Goal: Task Accomplishment & Management: Manage account settings

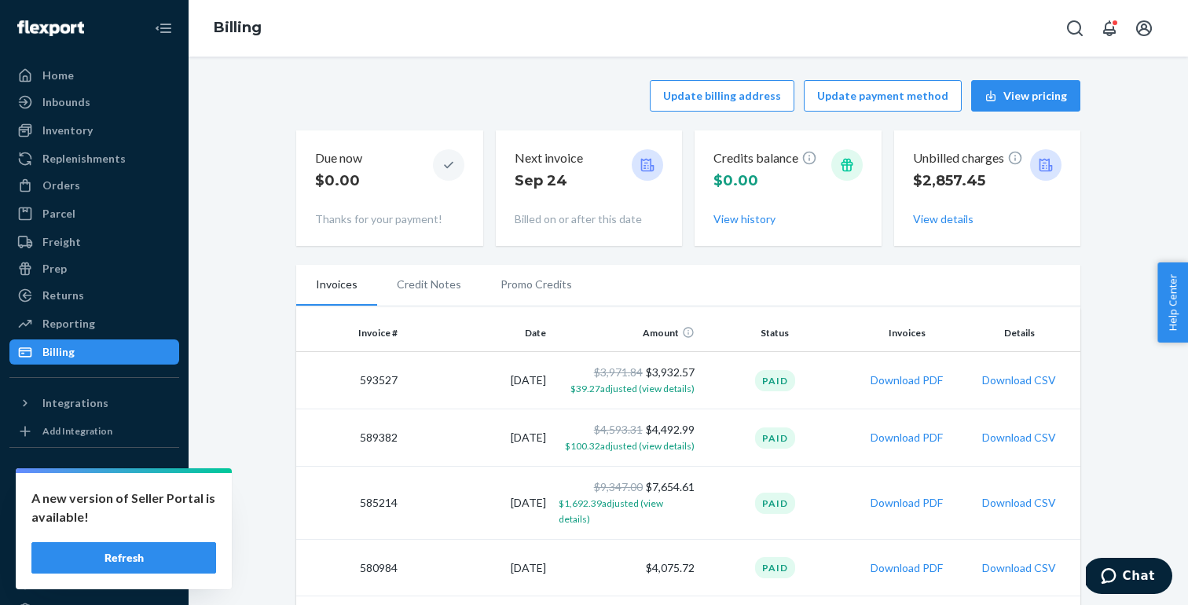
scroll to position [130, 0]
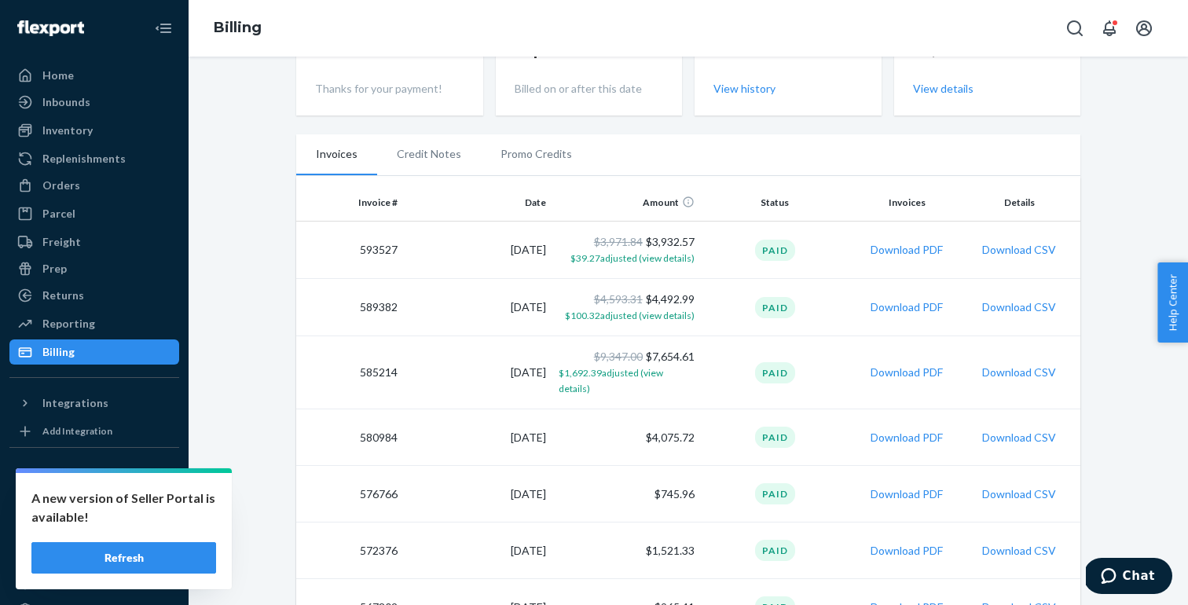
click at [119, 548] on button "Refresh" at bounding box center [123, 557] width 185 height 31
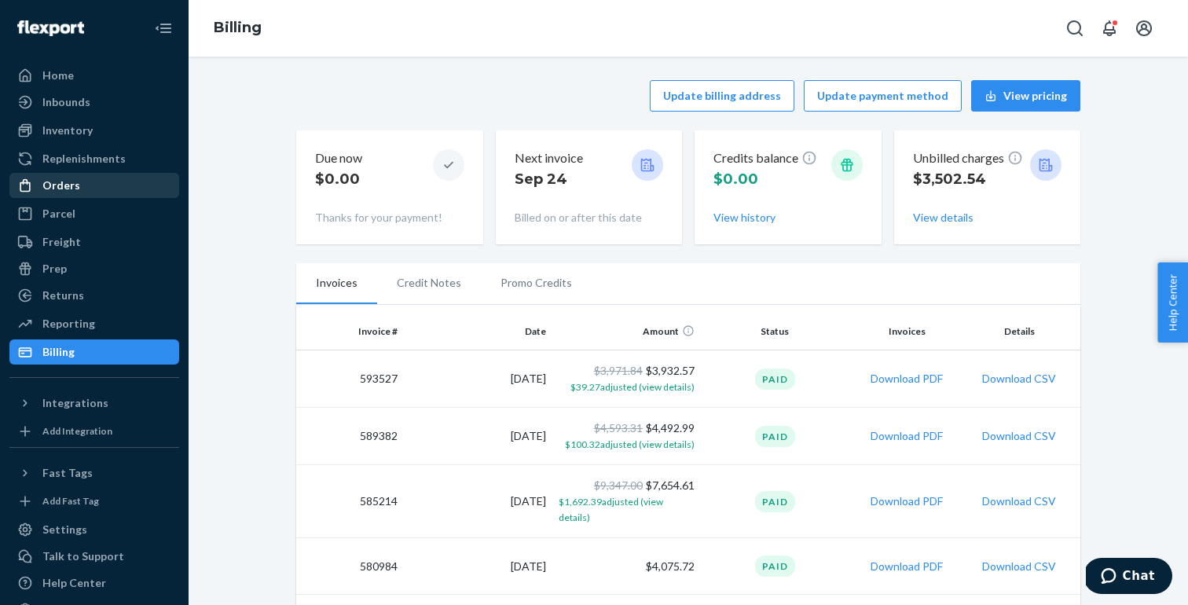
click at [71, 185] on div "Orders" at bounding box center [61, 186] width 38 height 16
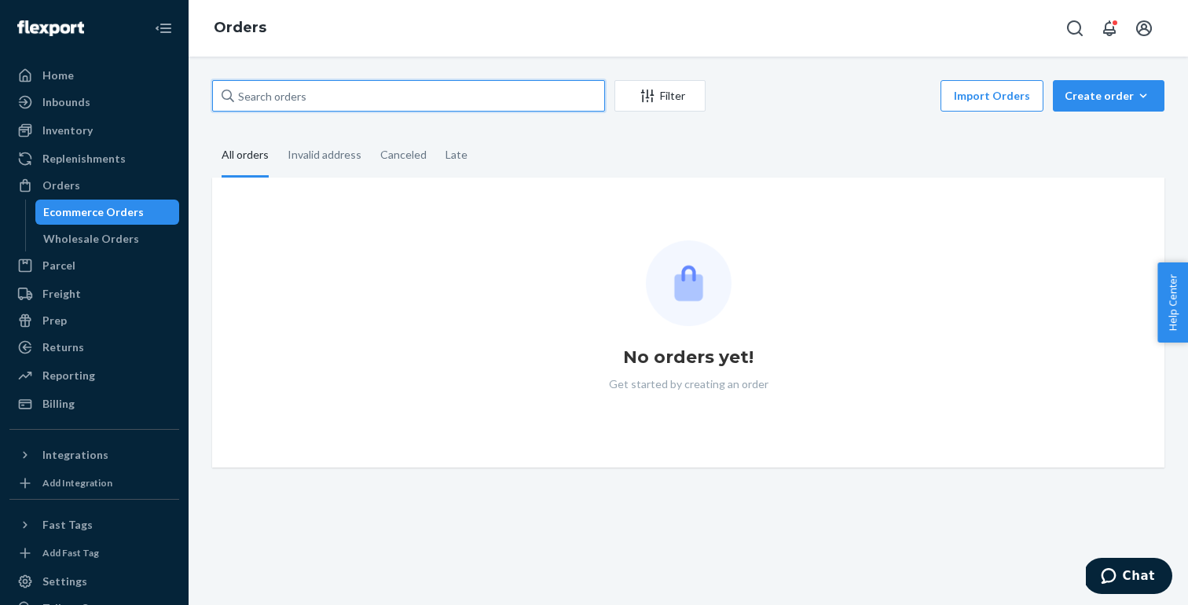
click at [279, 99] on input "text" at bounding box center [408, 95] width 393 height 31
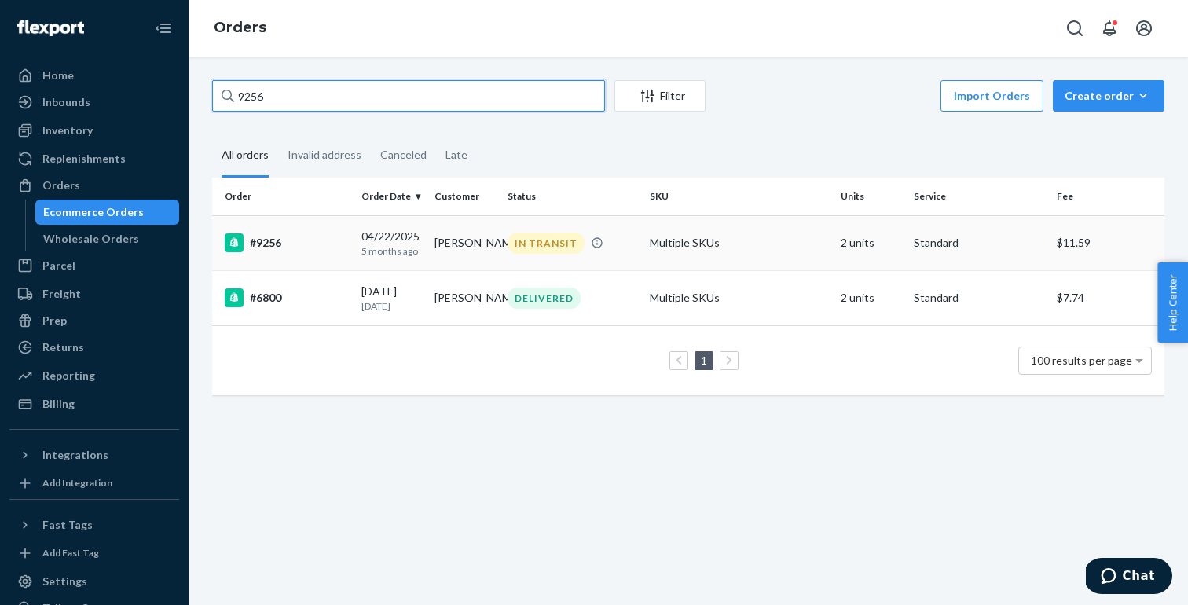
type input "9256"
click at [290, 255] on td "#9256" at bounding box center [283, 242] width 143 height 55
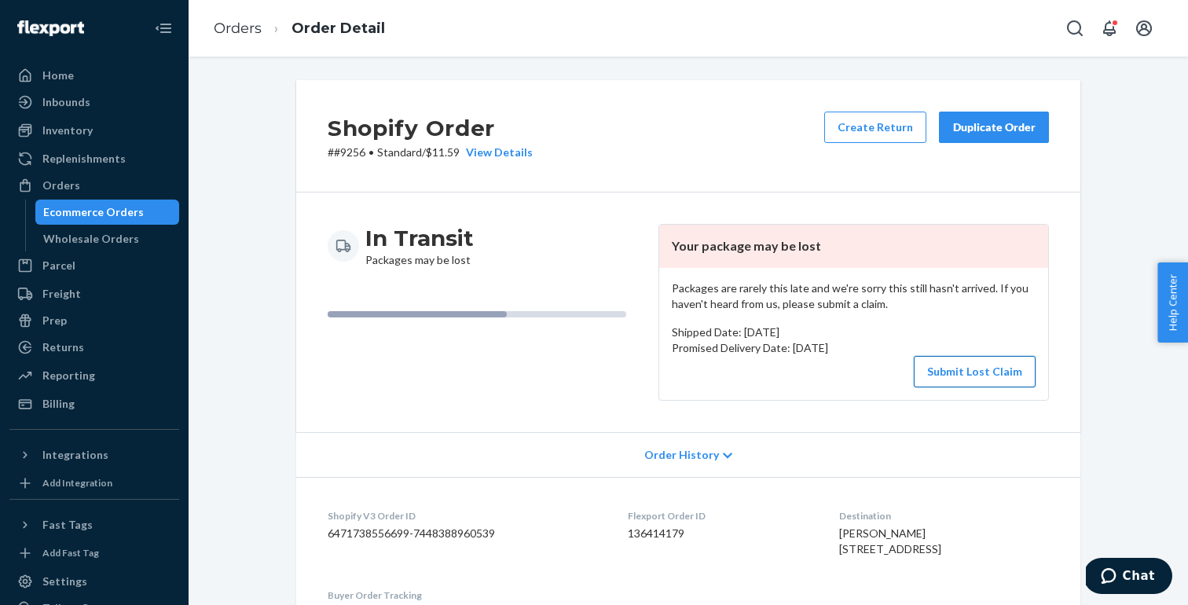
click at [979, 366] on button "Submit Lost Claim" at bounding box center [975, 371] width 122 height 31
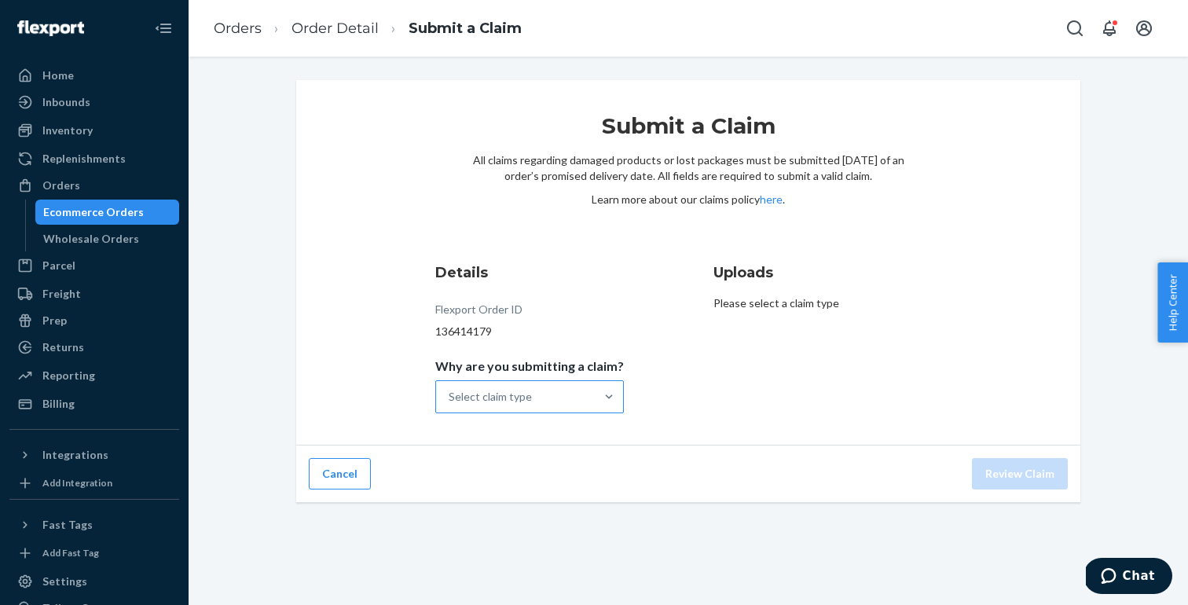
click at [548, 413] on div "Select claim type" at bounding box center [529, 396] width 189 height 33
click at [450, 405] on input "Why are you submitting a claim? Select claim type" at bounding box center [450, 397] width 2 height 16
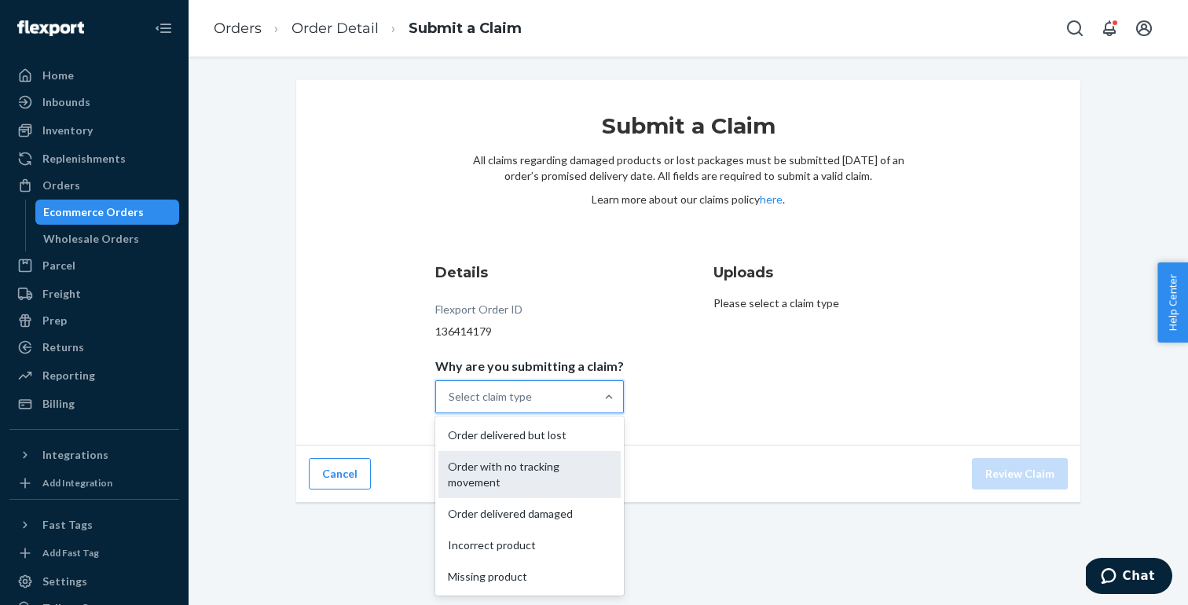
click at [513, 478] on div "Order with no tracking movement" at bounding box center [530, 474] width 182 height 47
click at [450, 405] on input "Why are you submitting a claim? option Order with no tracking movement focused,…" at bounding box center [450, 397] width 2 height 16
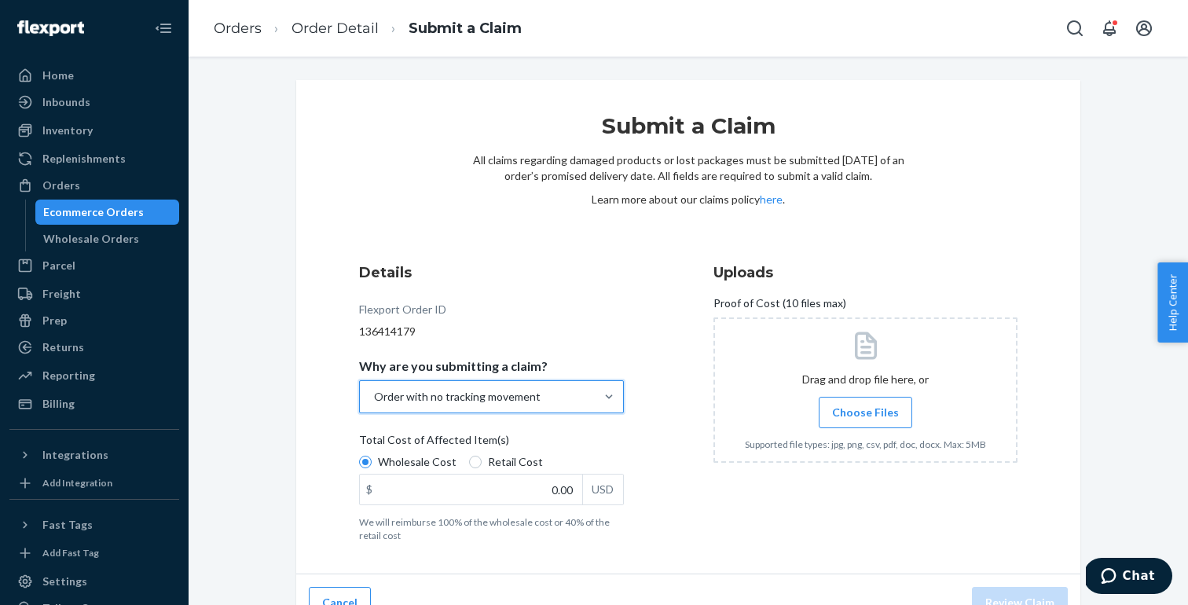
scroll to position [27, 0]
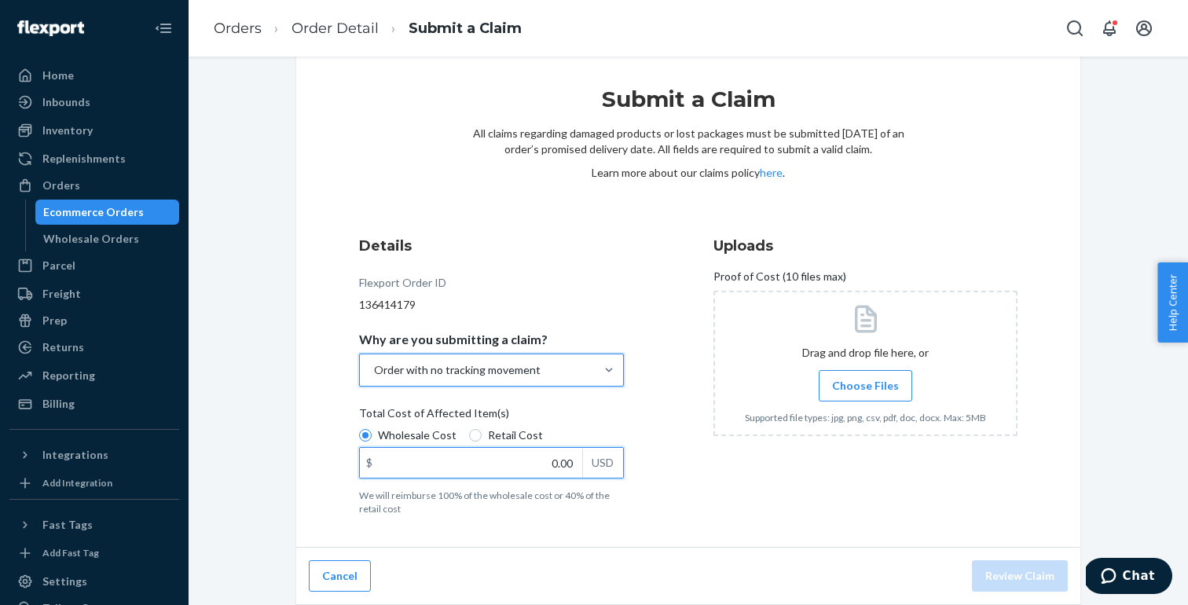
click at [453, 457] on input "0.00" at bounding box center [471, 463] width 222 height 30
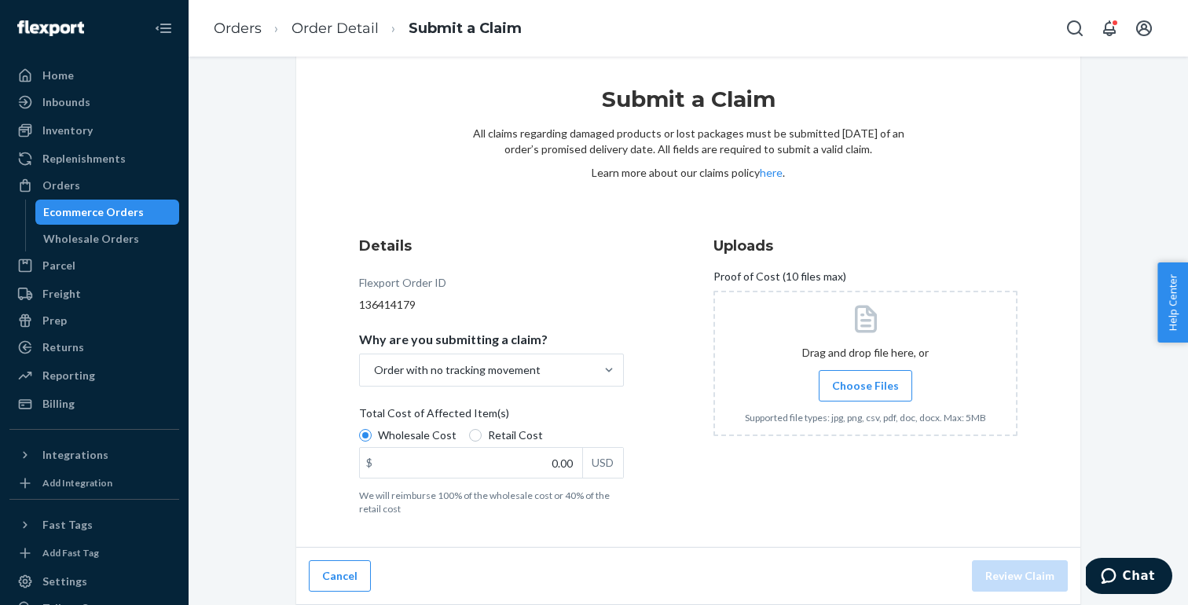
click at [475, 481] on div "Wholesale Cost Retail Cost $ 0.00 USD" at bounding box center [491, 455] width 265 height 55
click at [372, 442] on input "Wholesale Cost" at bounding box center [365, 435] width 13 height 13
click at [464, 469] on input "0.00" at bounding box center [471, 463] width 222 height 30
type input "32.00"
click at [574, 467] on input "32.00" at bounding box center [471, 463] width 222 height 30
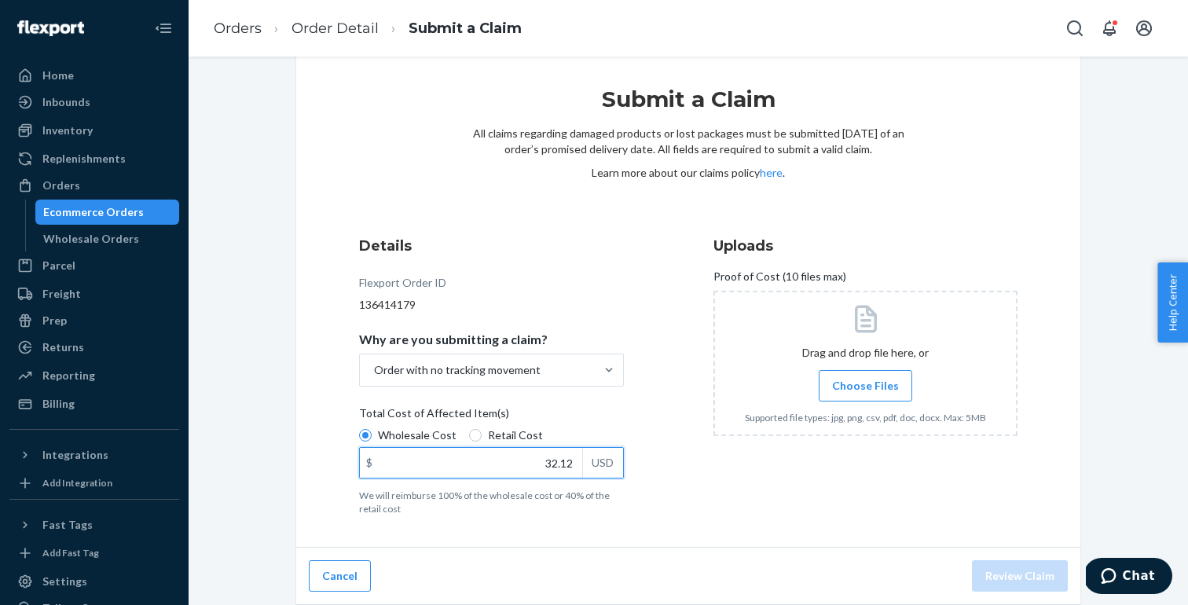
type input "32.12"
click at [752, 482] on div "Uploads Proof of Cost (10 files max) Drag and drop file here, or Choose Files S…" at bounding box center [866, 375] width 304 height 292
click at [852, 384] on span "Choose Files" at bounding box center [865, 386] width 67 height 16
click at [865, 384] on input "Choose Files" at bounding box center [865, 385] width 1 height 17
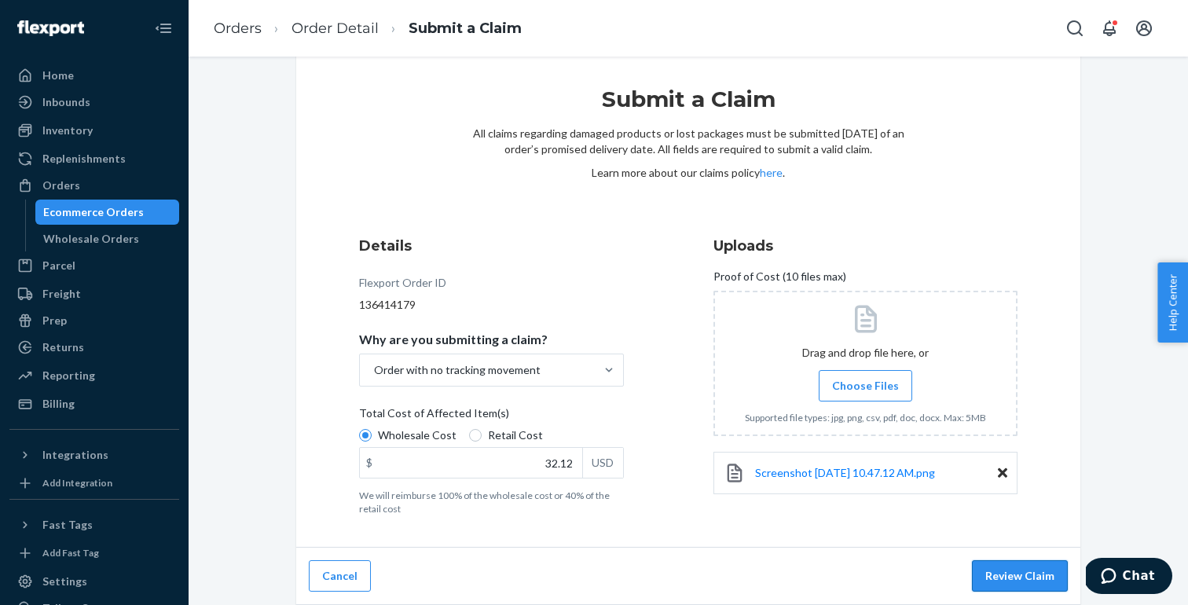
click at [1015, 572] on button "Review Claim" at bounding box center [1020, 575] width 96 height 31
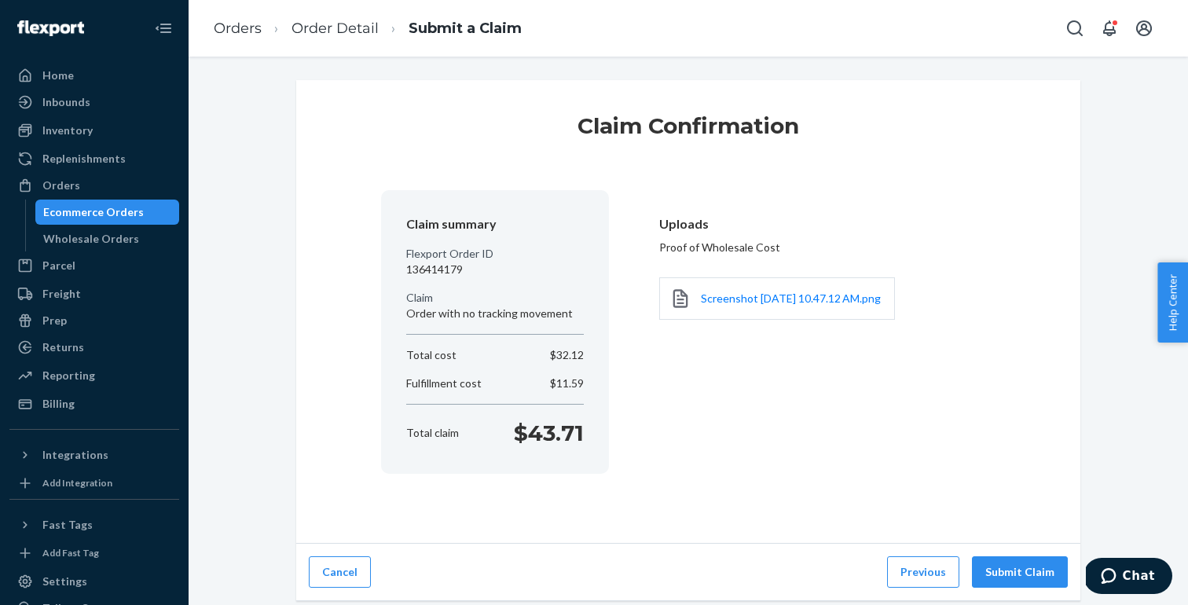
scroll to position [0, 0]
click at [1006, 567] on button "Submit Claim" at bounding box center [1020, 571] width 96 height 31
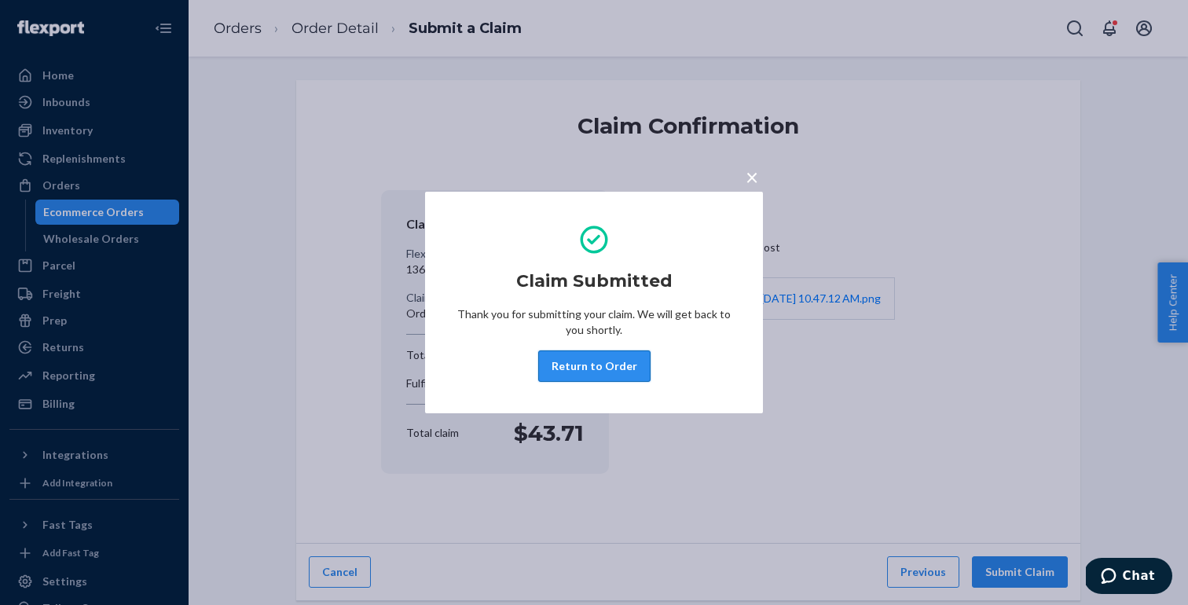
click at [590, 359] on button "Return to Order" at bounding box center [594, 366] width 112 height 31
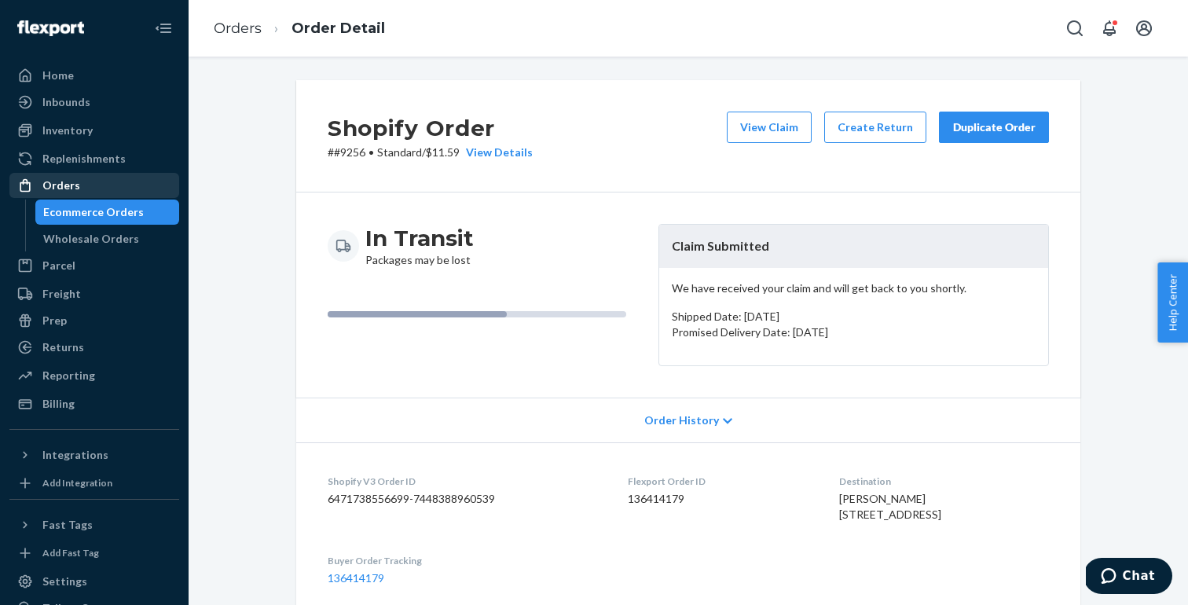
click at [65, 178] on div "Orders" at bounding box center [61, 186] width 38 height 16
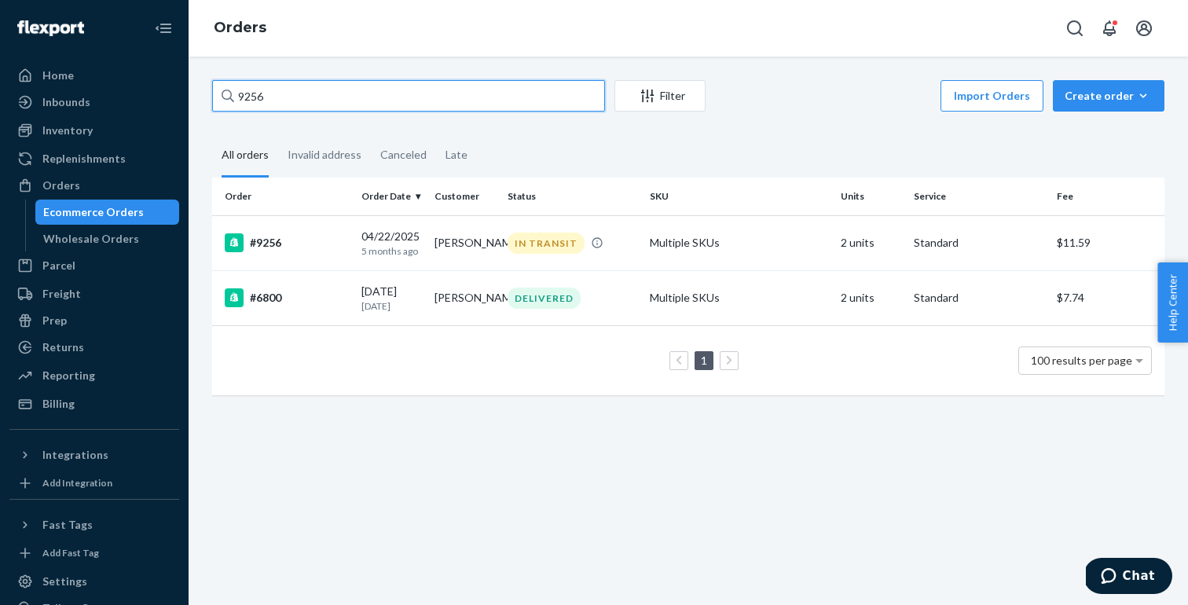
click at [297, 104] on input "9256" at bounding box center [408, 95] width 393 height 31
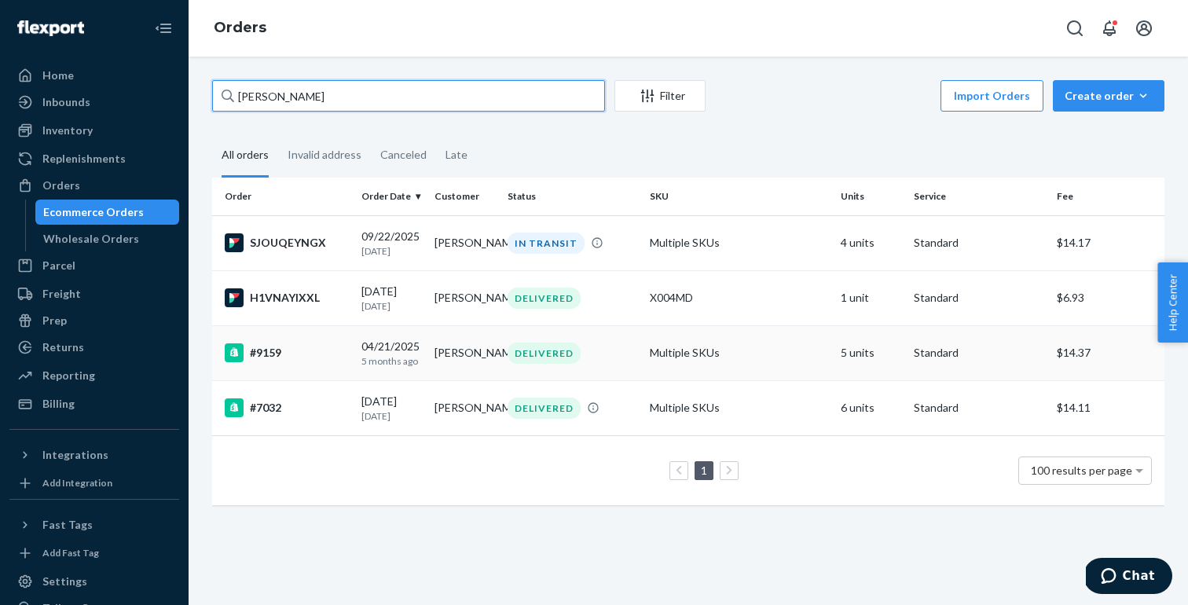
type input "[PERSON_NAME]"
click at [338, 343] on td "#9159" at bounding box center [283, 352] width 143 height 55
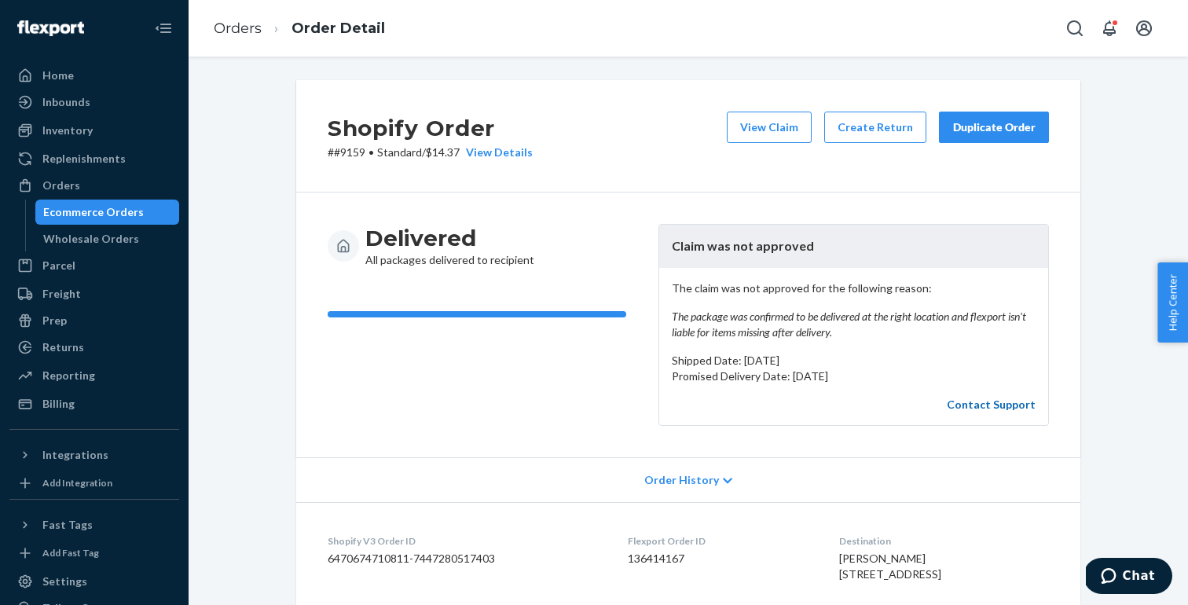
click at [988, 403] on link "Contact Support" at bounding box center [991, 404] width 89 height 13
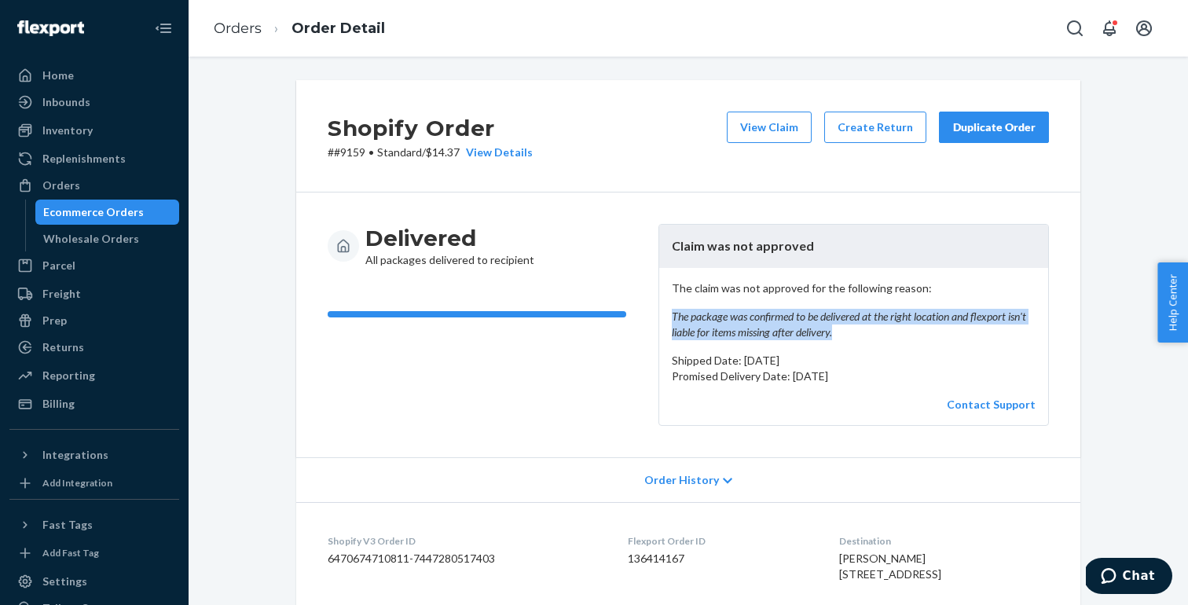
drag, startPoint x: 674, startPoint y: 315, endPoint x: 852, endPoint y: 336, distance: 179.7
click at [852, 336] on em "The package was confirmed to be delivered at the right location and flexport is…" at bounding box center [854, 324] width 364 height 31
copy em "The package was confirmed to be delivered at the right location and flexport is…"
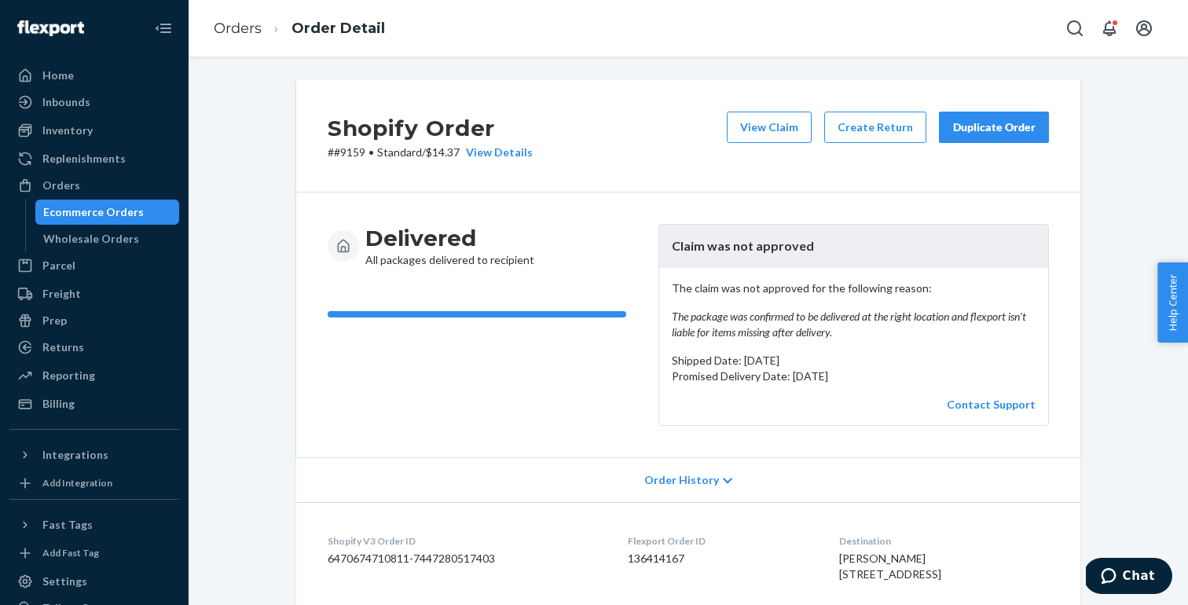
click at [652, 278] on div "Delivered All packages delivered to recipient Claim was not approved The claim …" at bounding box center [688, 325] width 721 height 202
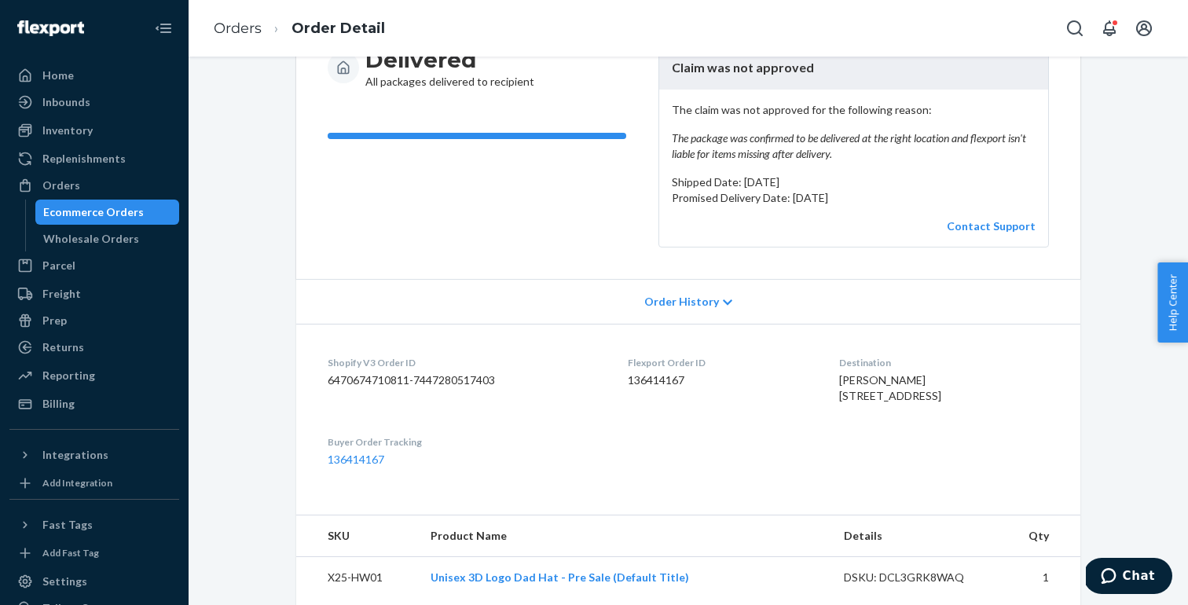
scroll to position [182, 0]
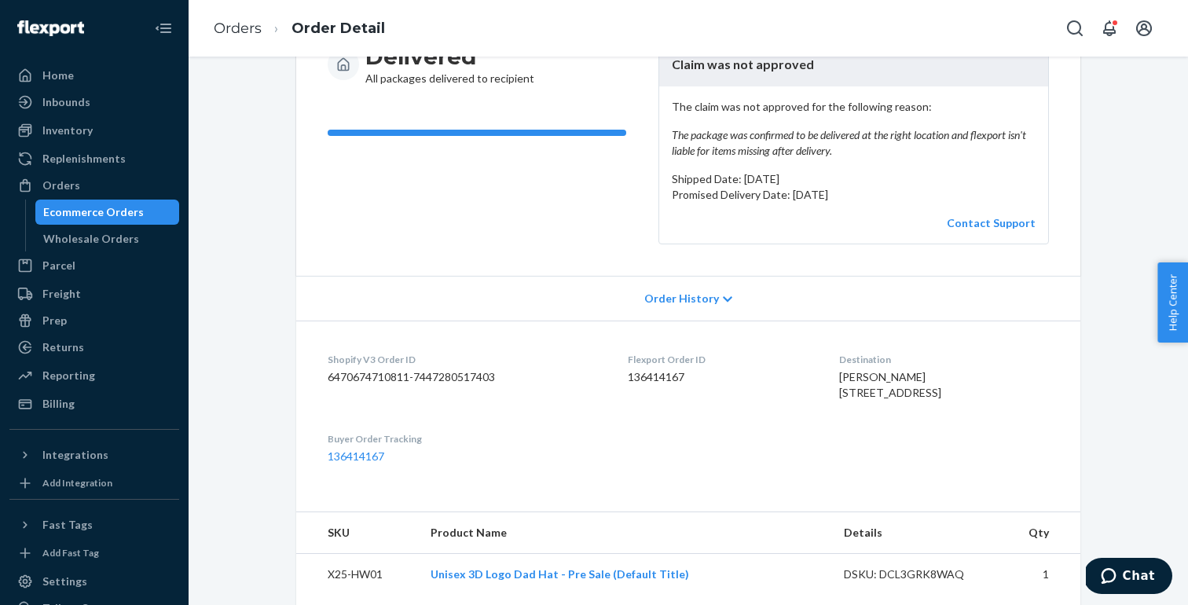
click at [653, 380] on dd "136414167" at bounding box center [720, 377] width 185 height 16
copy dd "136414167"
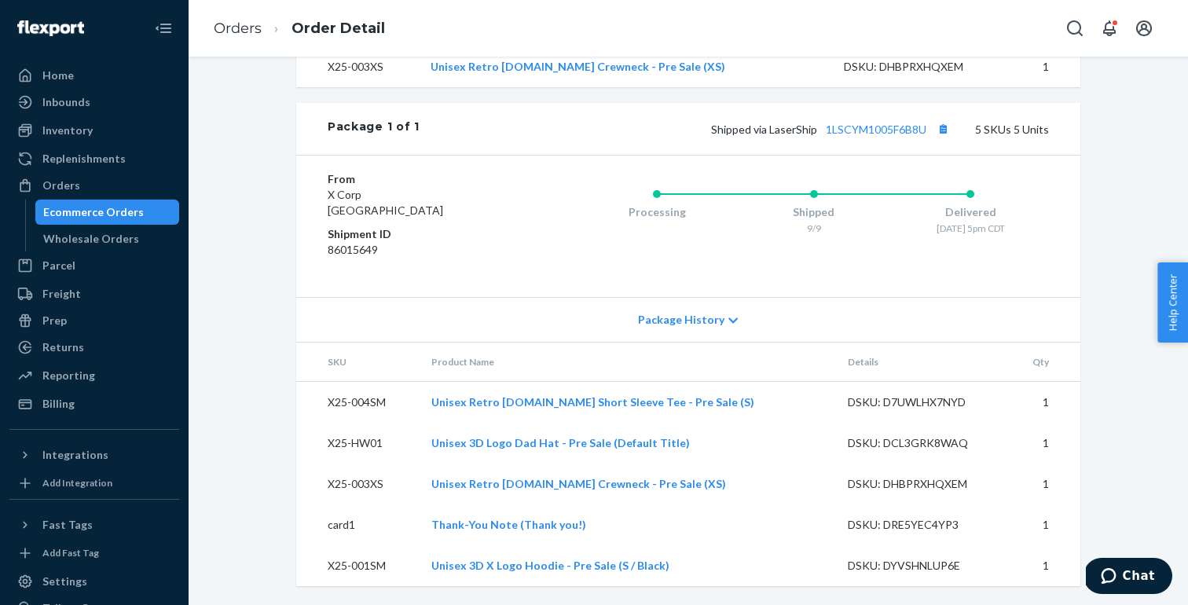
scroll to position [884, 0]
click at [859, 127] on link "1LSCYM1005F6B8U" at bounding box center [876, 129] width 101 height 13
